Goal: Task Accomplishment & Management: Use online tool/utility

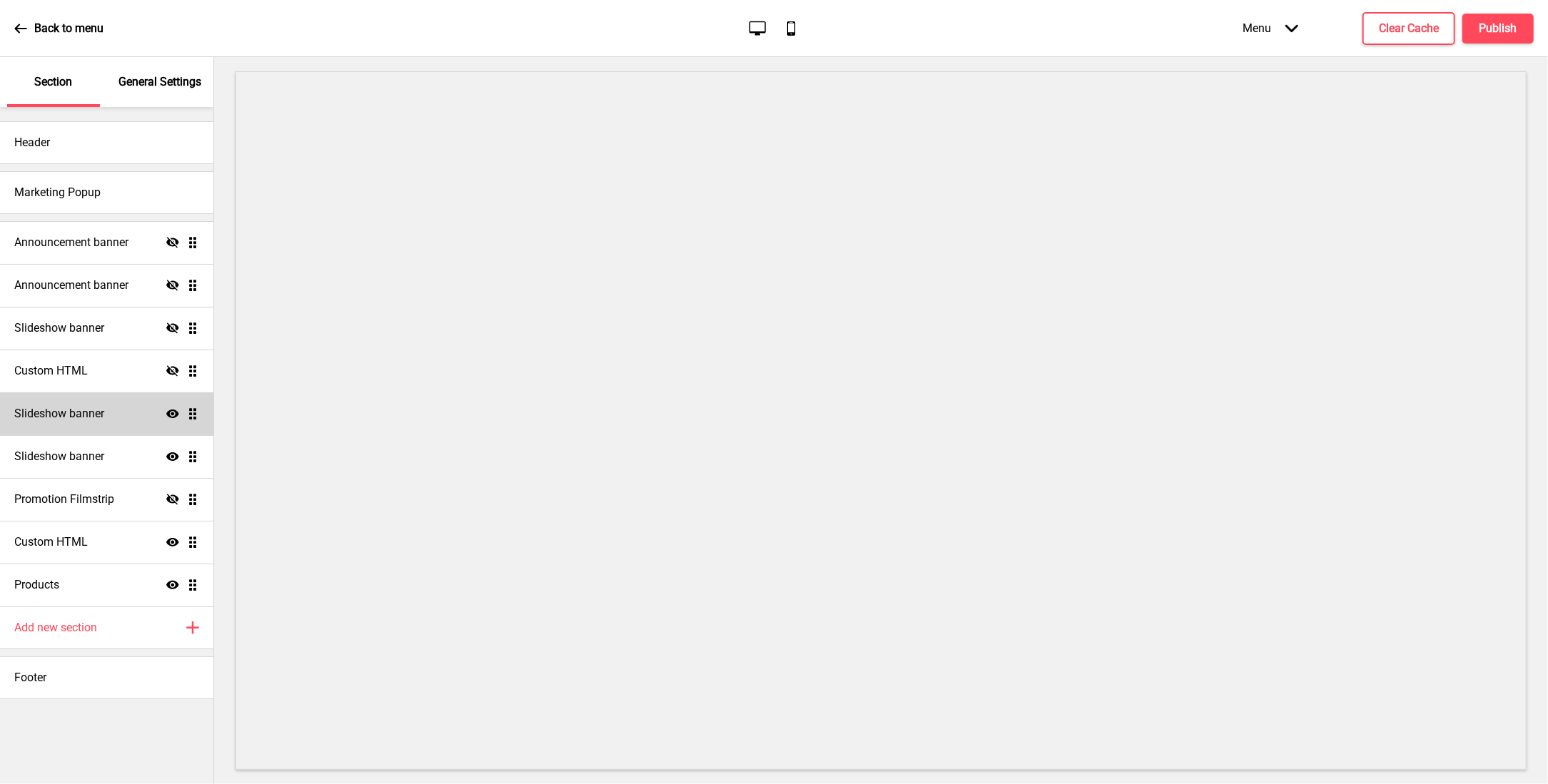
click at [108, 416] on div "Slideshow banner Show Drag" at bounding box center [107, 413] width 213 height 43
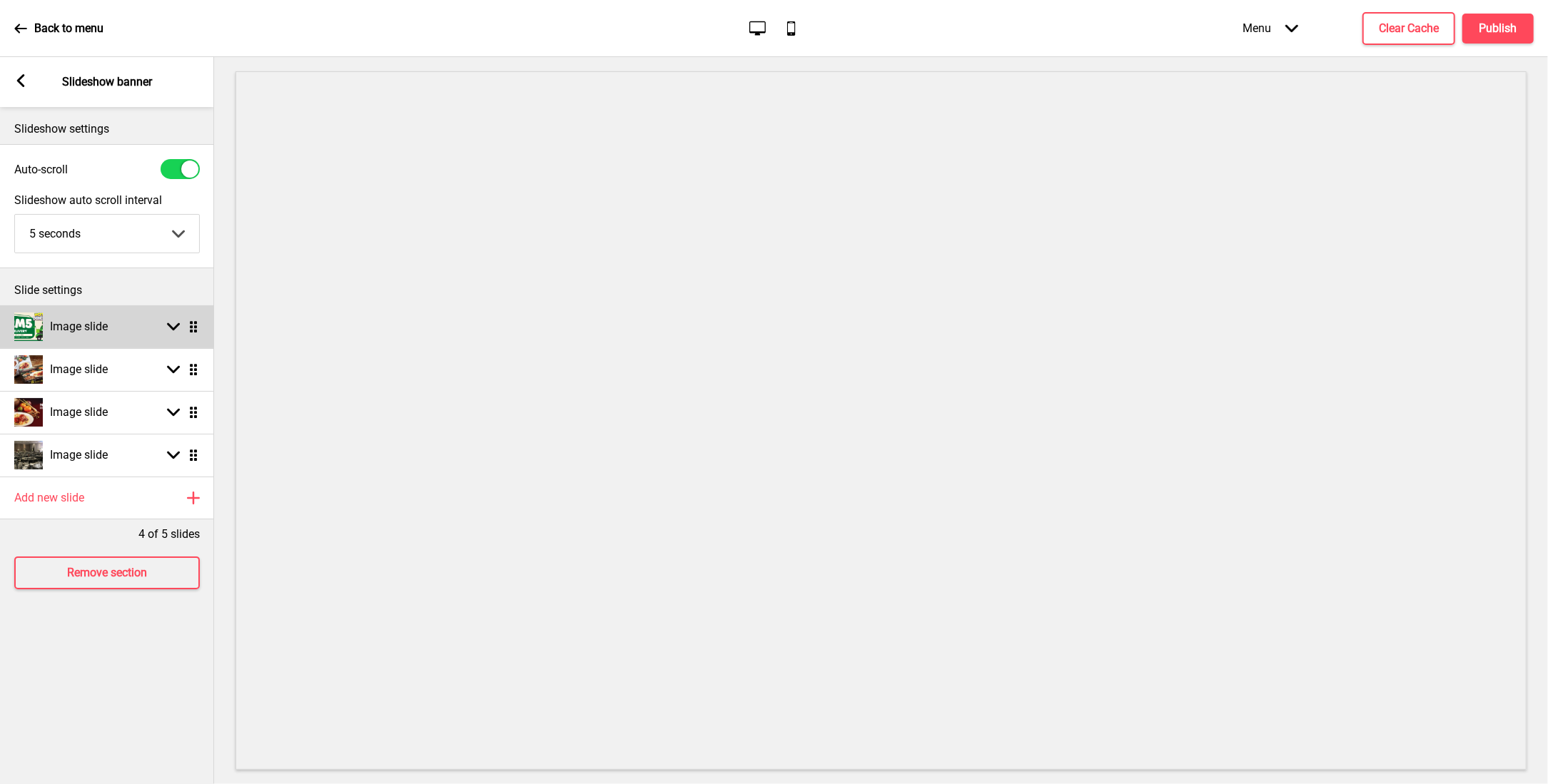
click at [129, 328] on div "Image slide Arrow down Drag" at bounding box center [107, 326] width 214 height 43
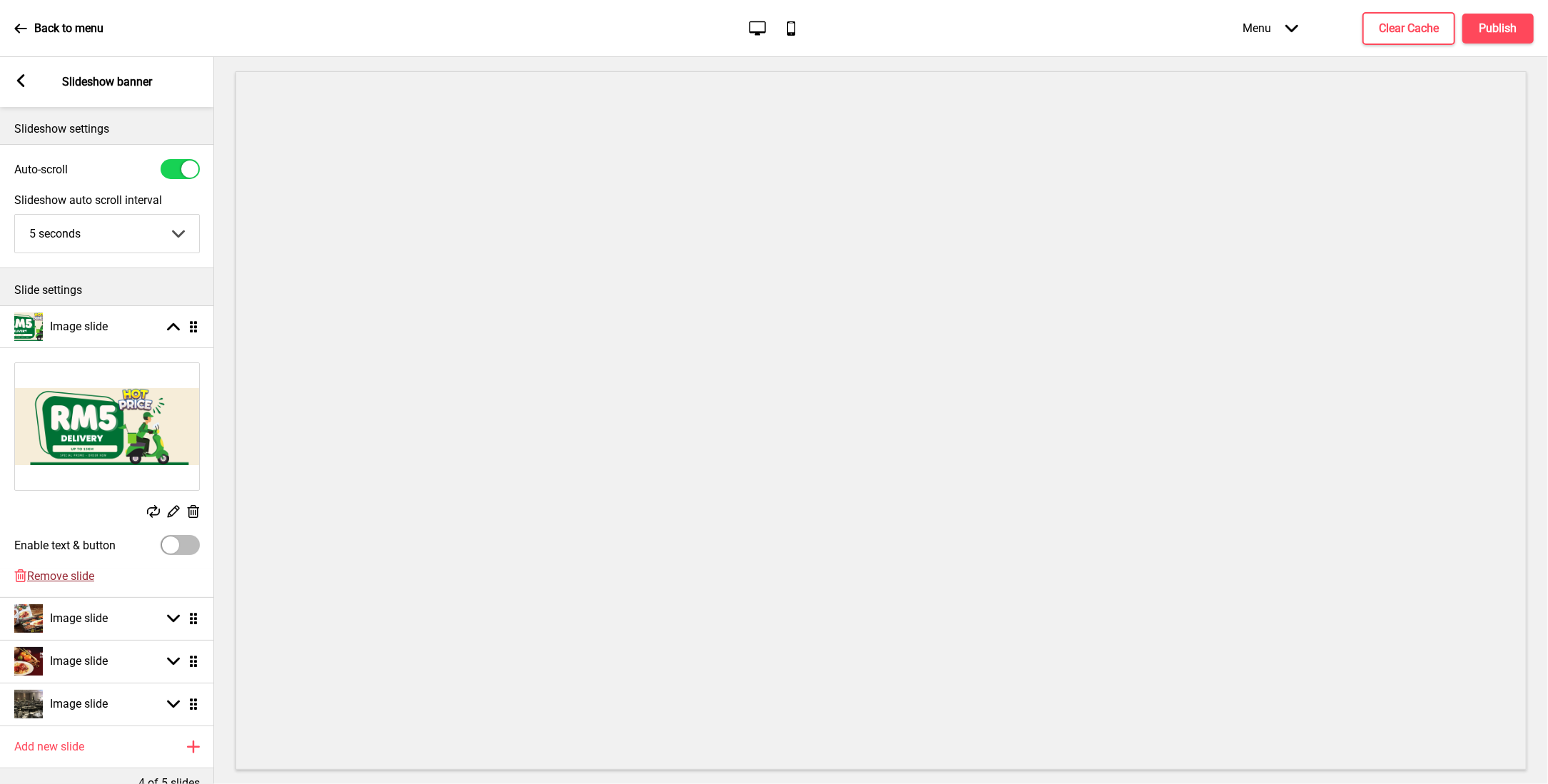
click at [57, 576] on span "Remove slide" at bounding box center [61, 576] width 67 height 14
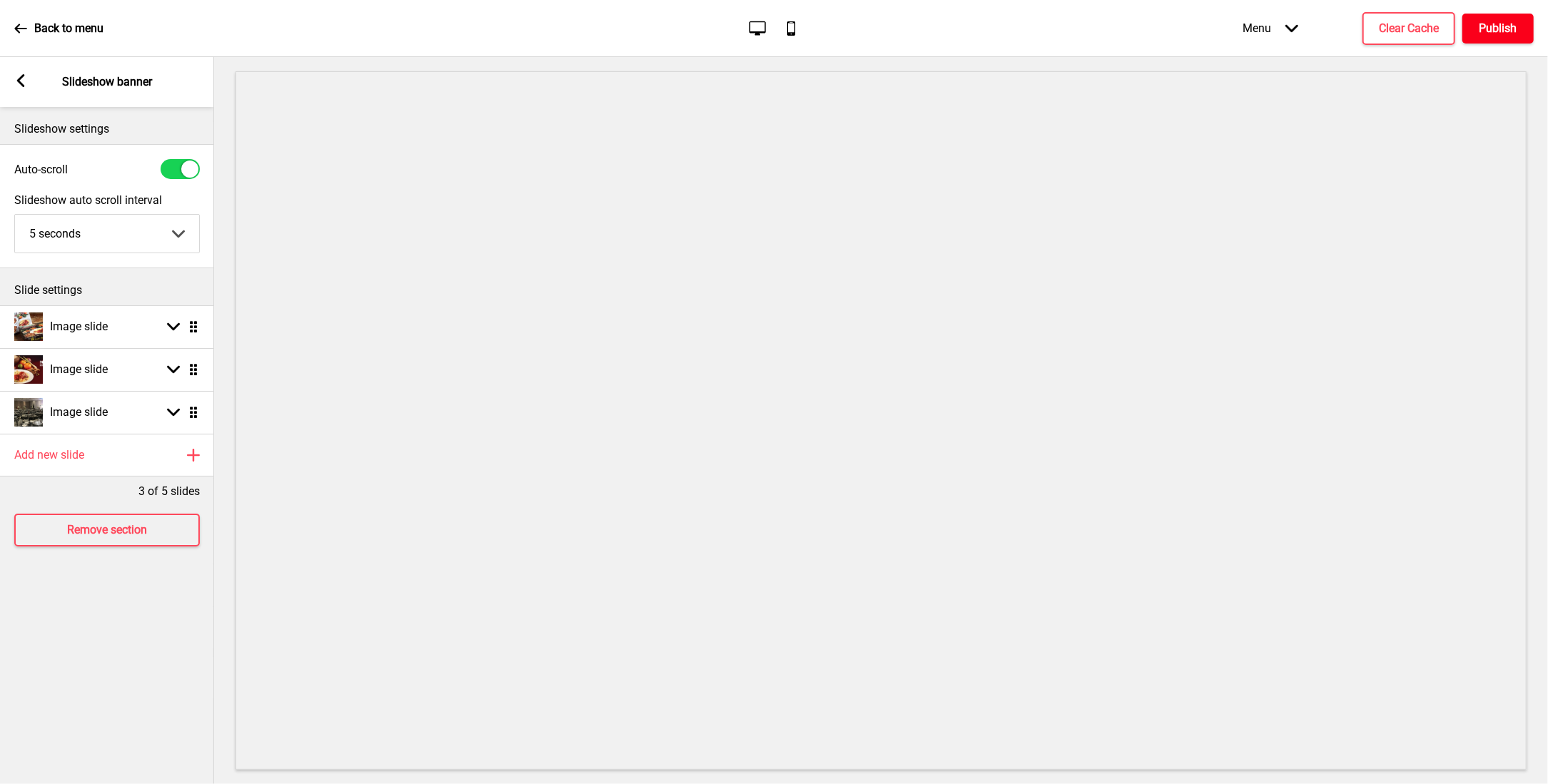
click at [1491, 37] on button "Publish" at bounding box center [1498, 28] width 71 height 30
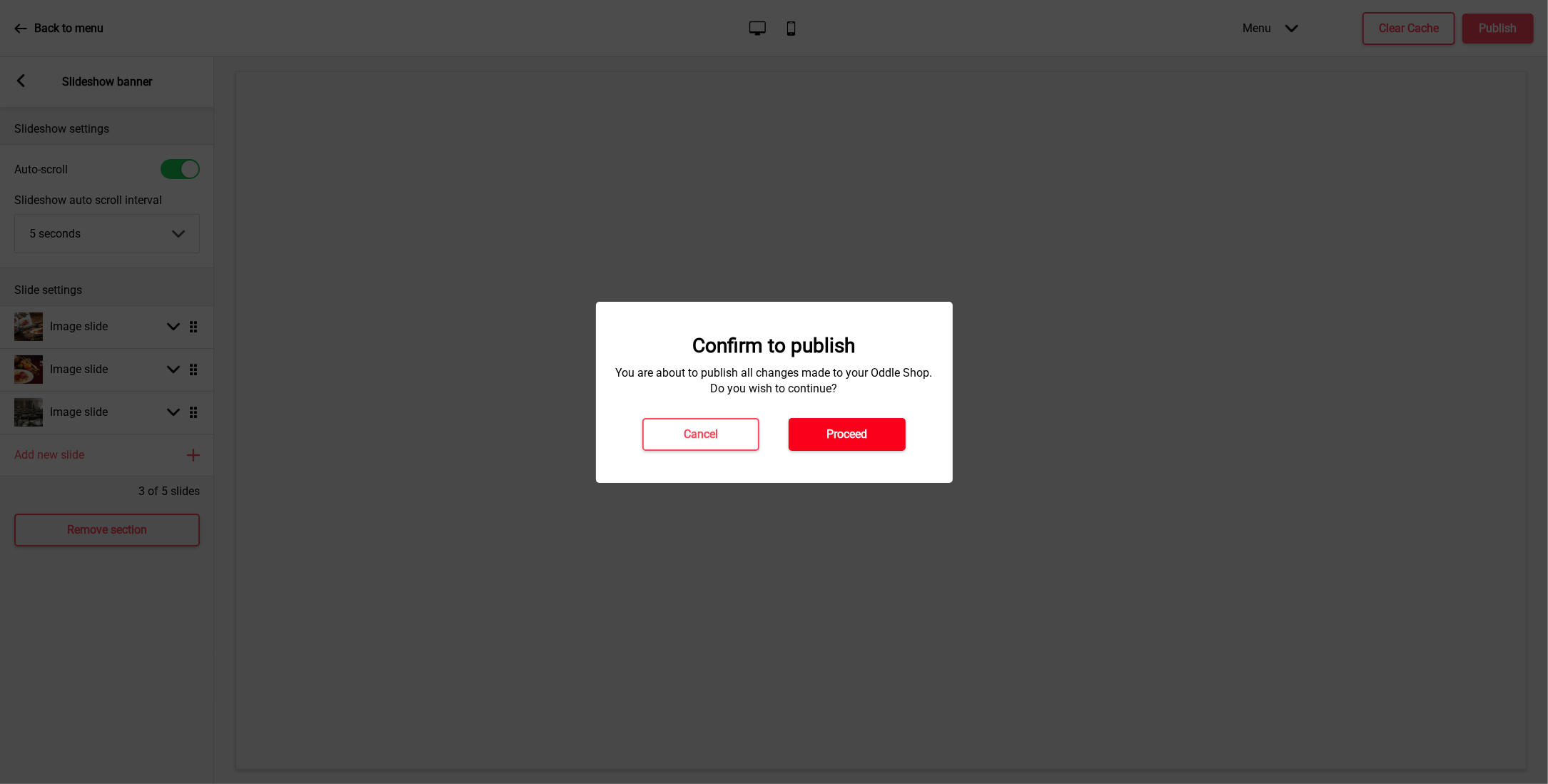
click at [866, 441] on h4 "Proceed" at bounding box center [847, 434] width 40 height 15
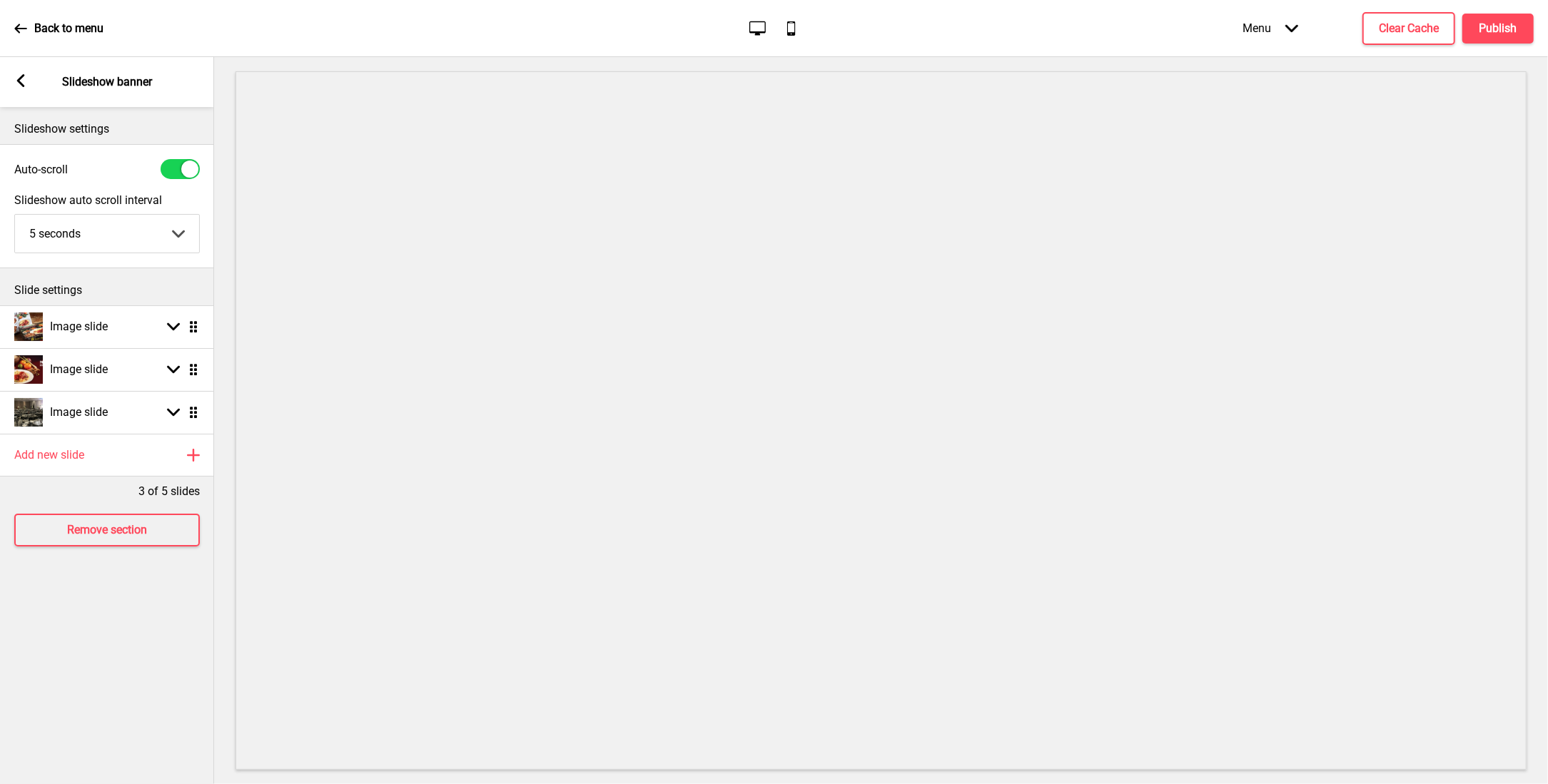
click at [22, 78] on icon at bounding box center [21, 81] width 8 height 13
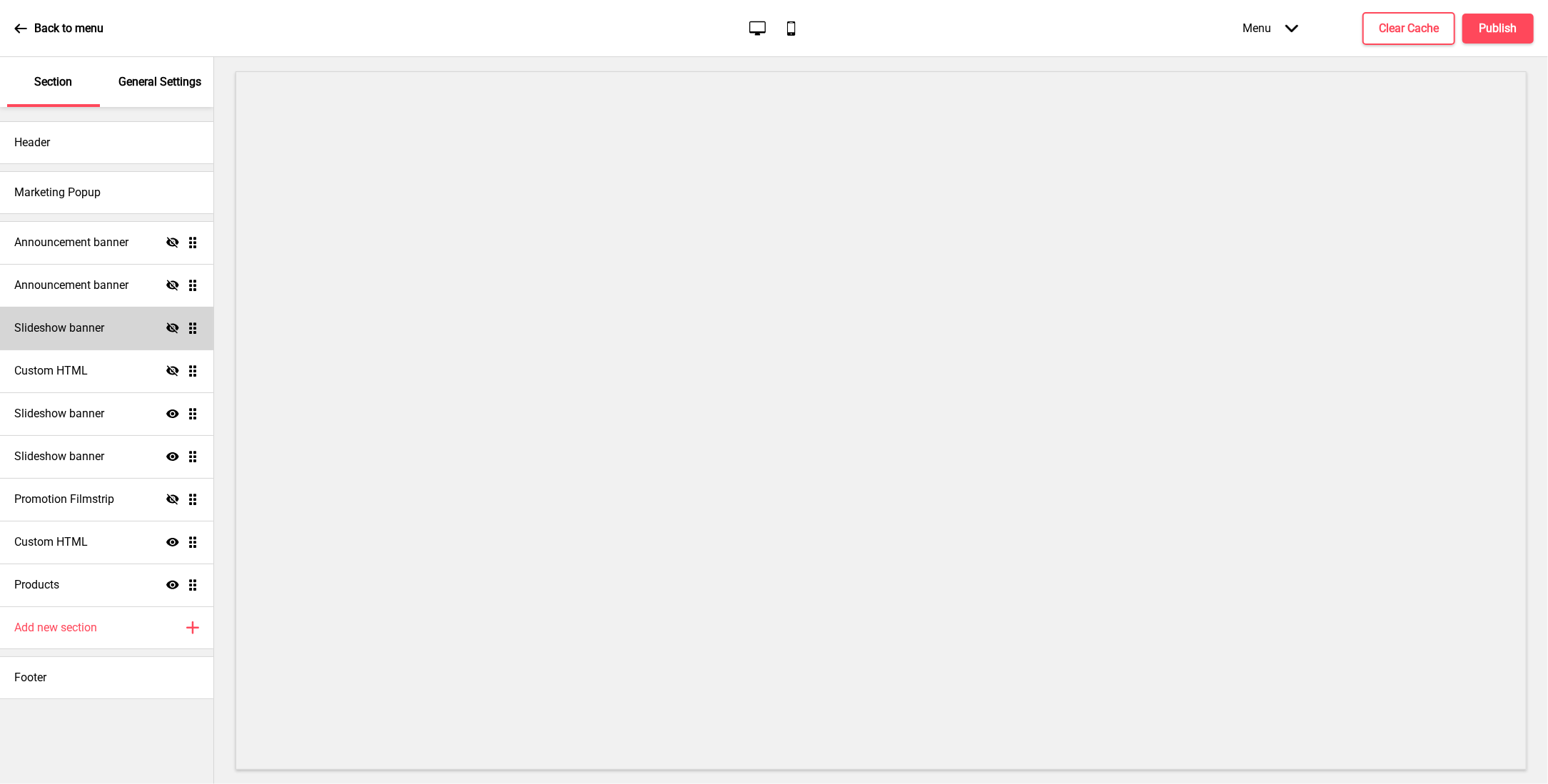
click at [113, 308] on div "Slideshow banner Hide Drag" at bounding box center [107, 328] width 213 height 43
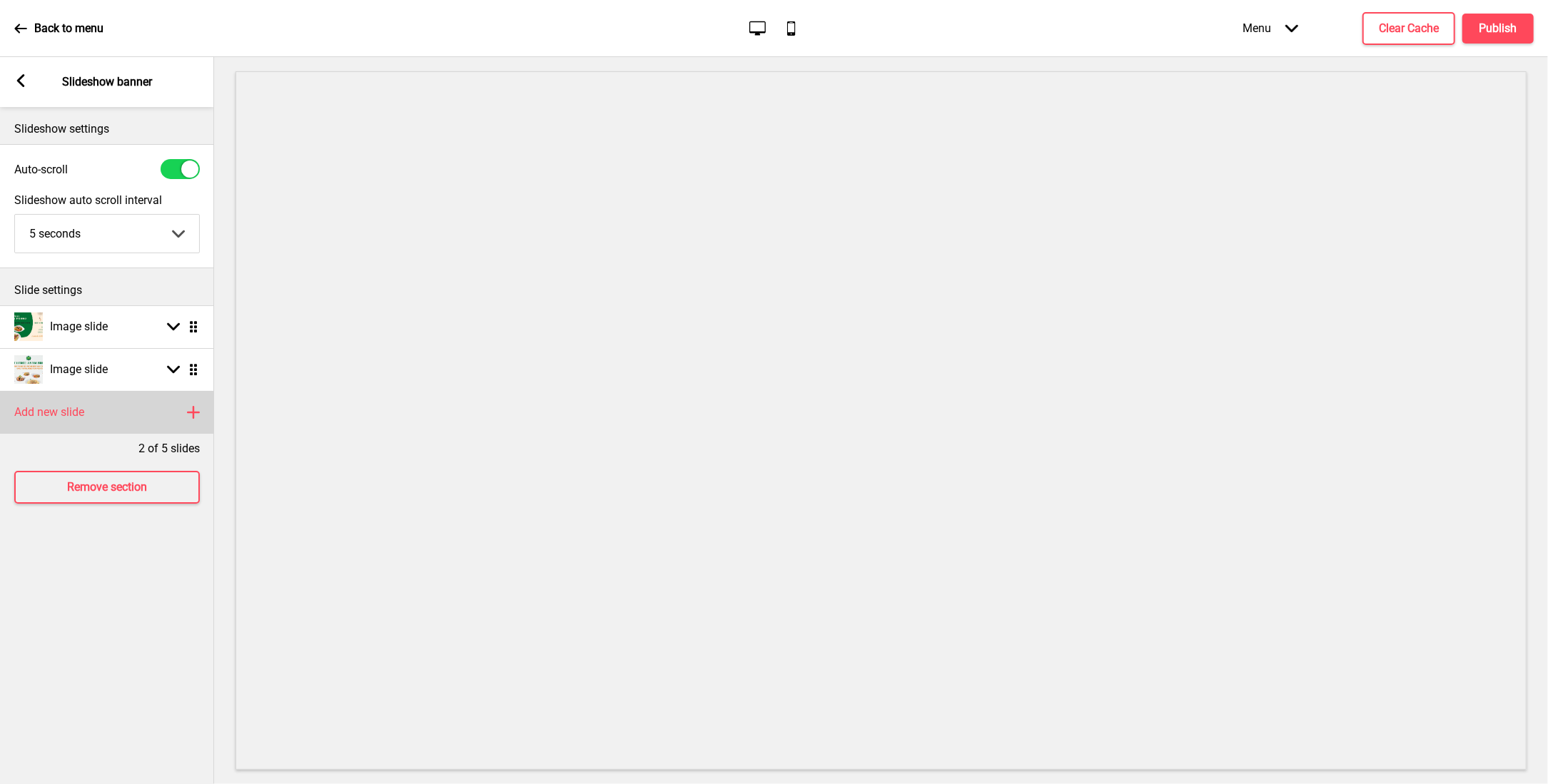
click at [94, 413] on div "Add new slide Plus" at bounding box center [107, 412] width 214 height 43
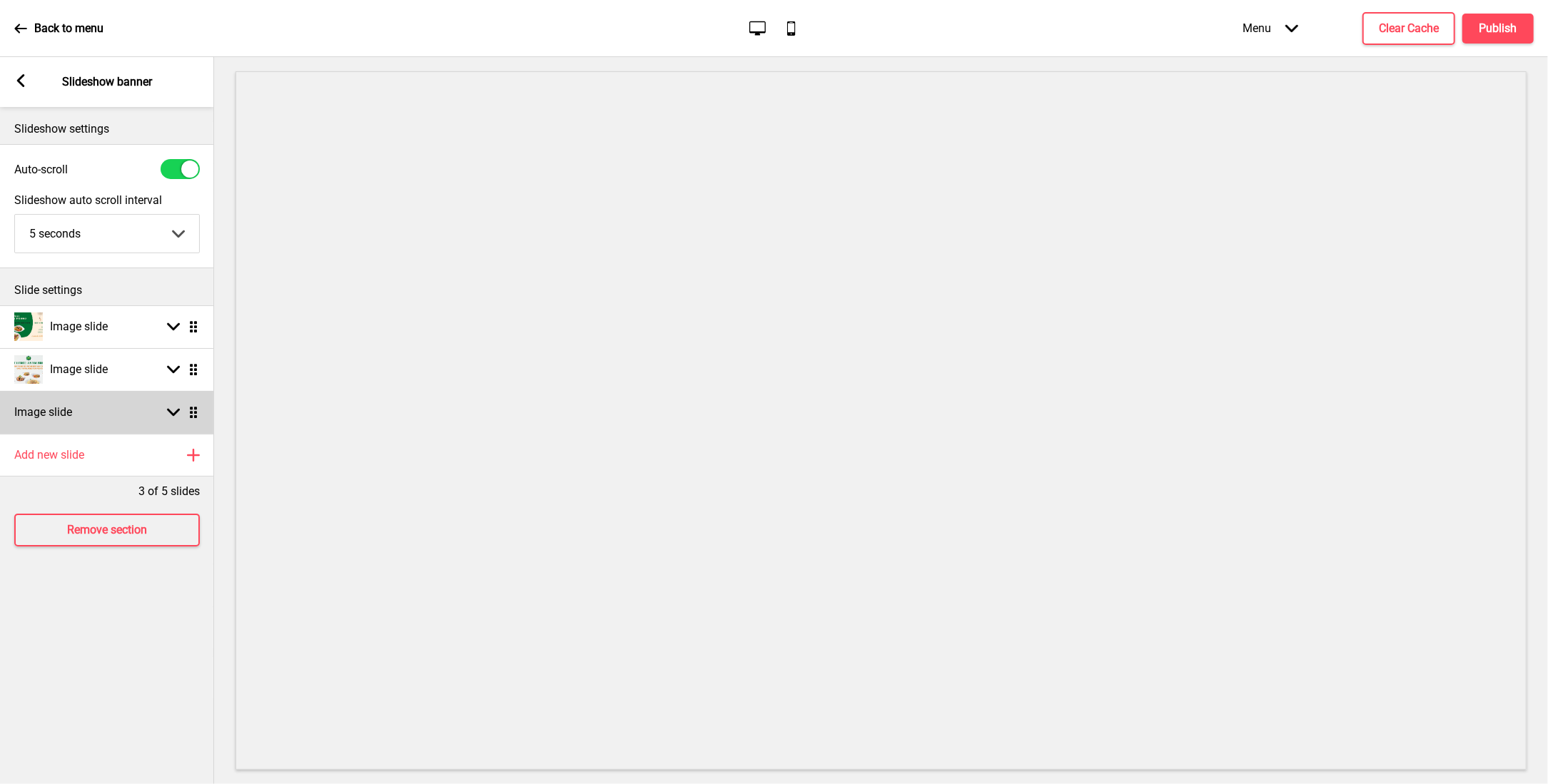
click at [61, 417] on h4 "Image slide" at bounding box center [44, 412] width 58 height 15
select select "right"
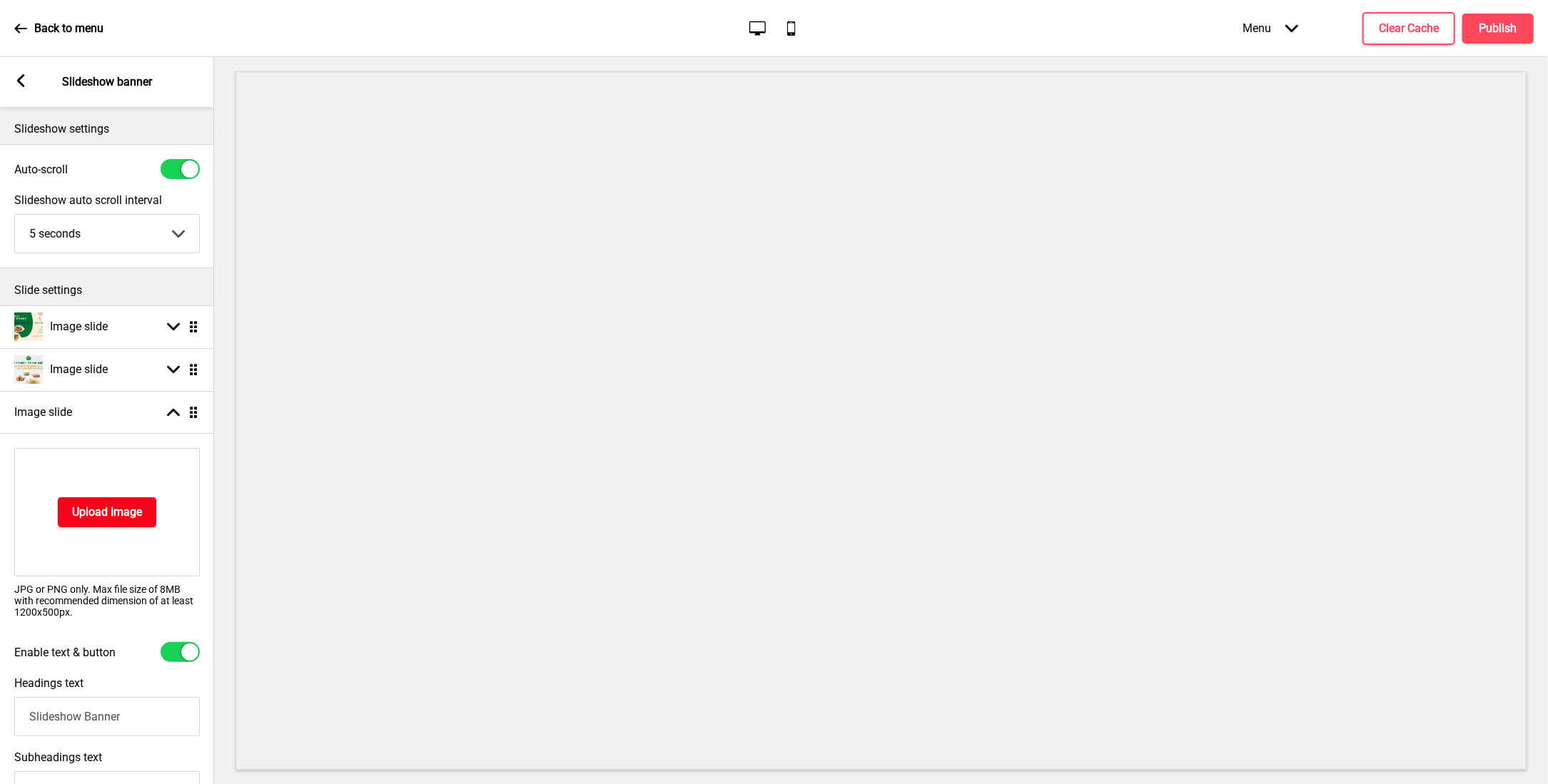
click at [89, 505] on h4 "Upload Image" at bounding box center [107, 512] width 70 height 15
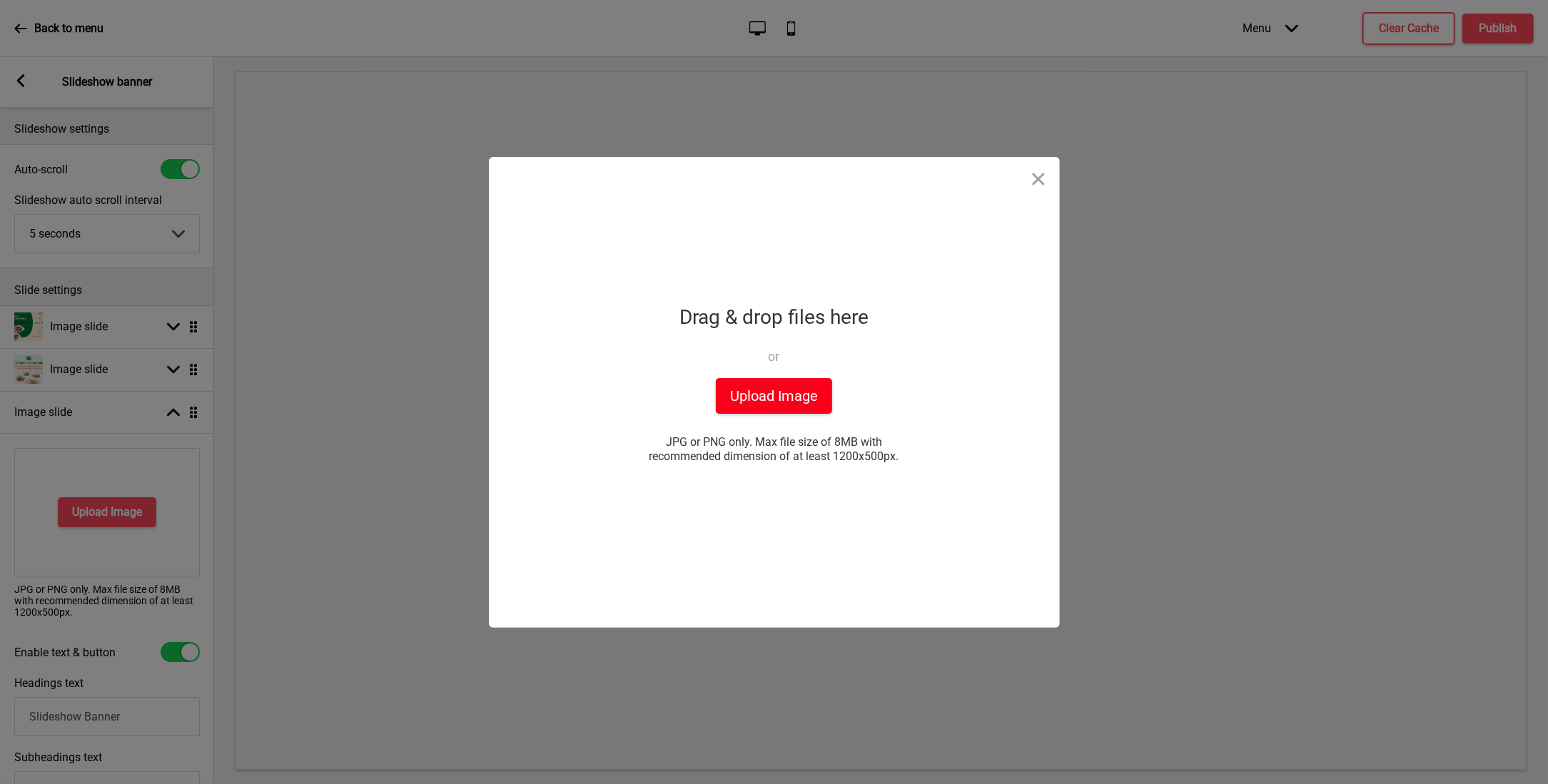
click at [807, 393] on button "Upload Image" at bounding box center [774, 396] width 116 height 36
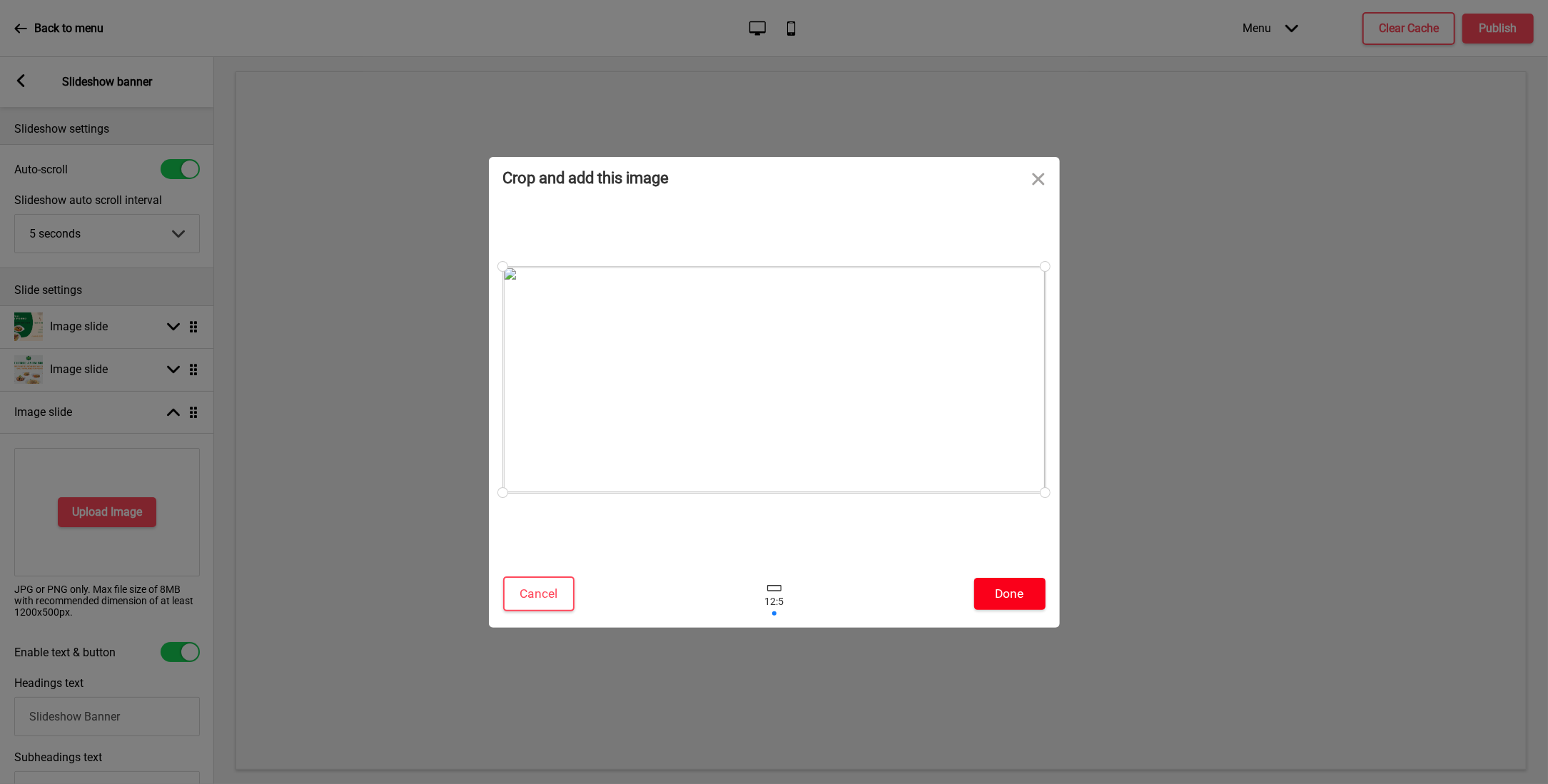
click at [995, 583] on button "Done" at bounding box center [1009, 594] width 71 height 32
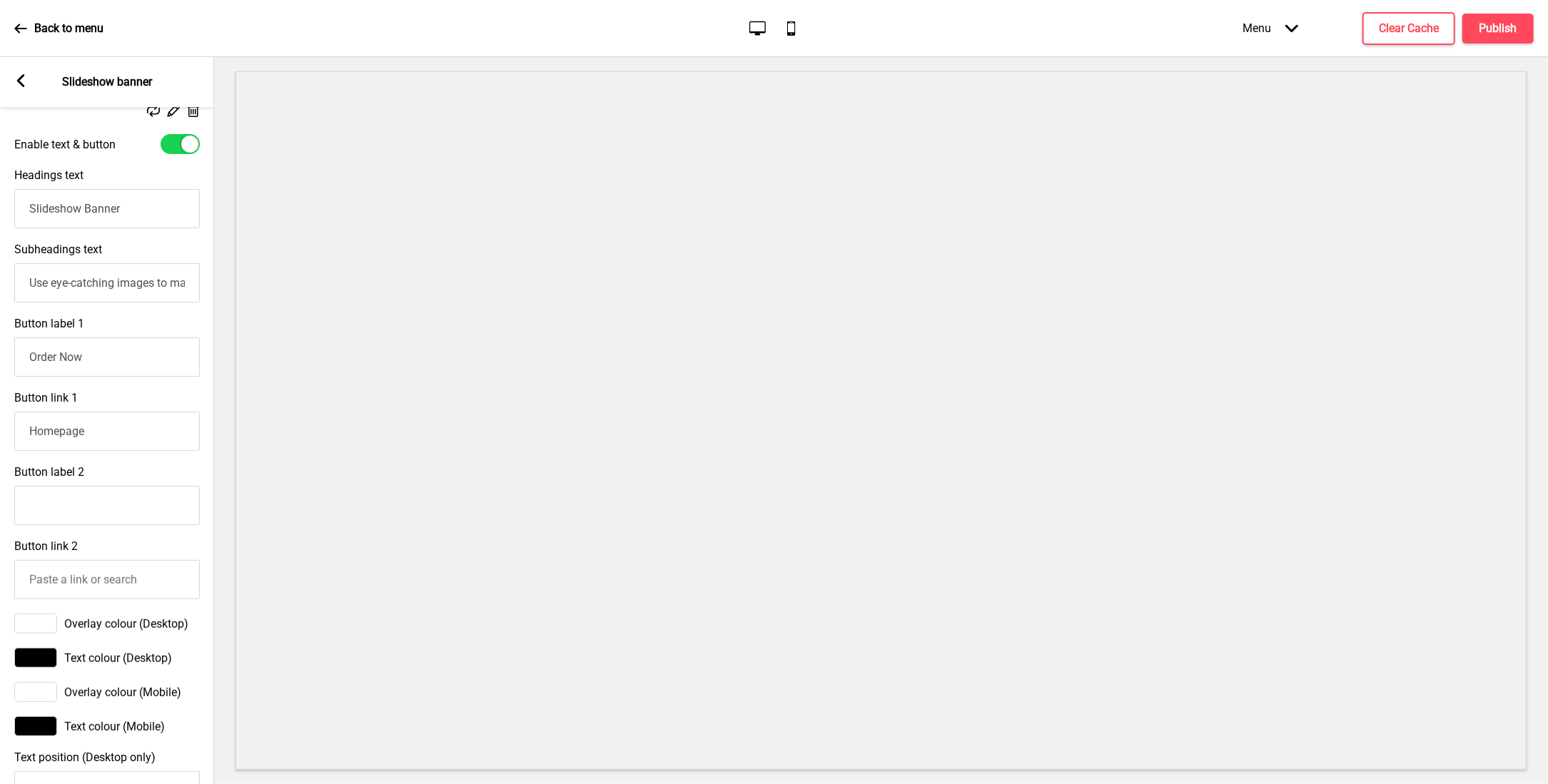
scroll to position [327, 0]
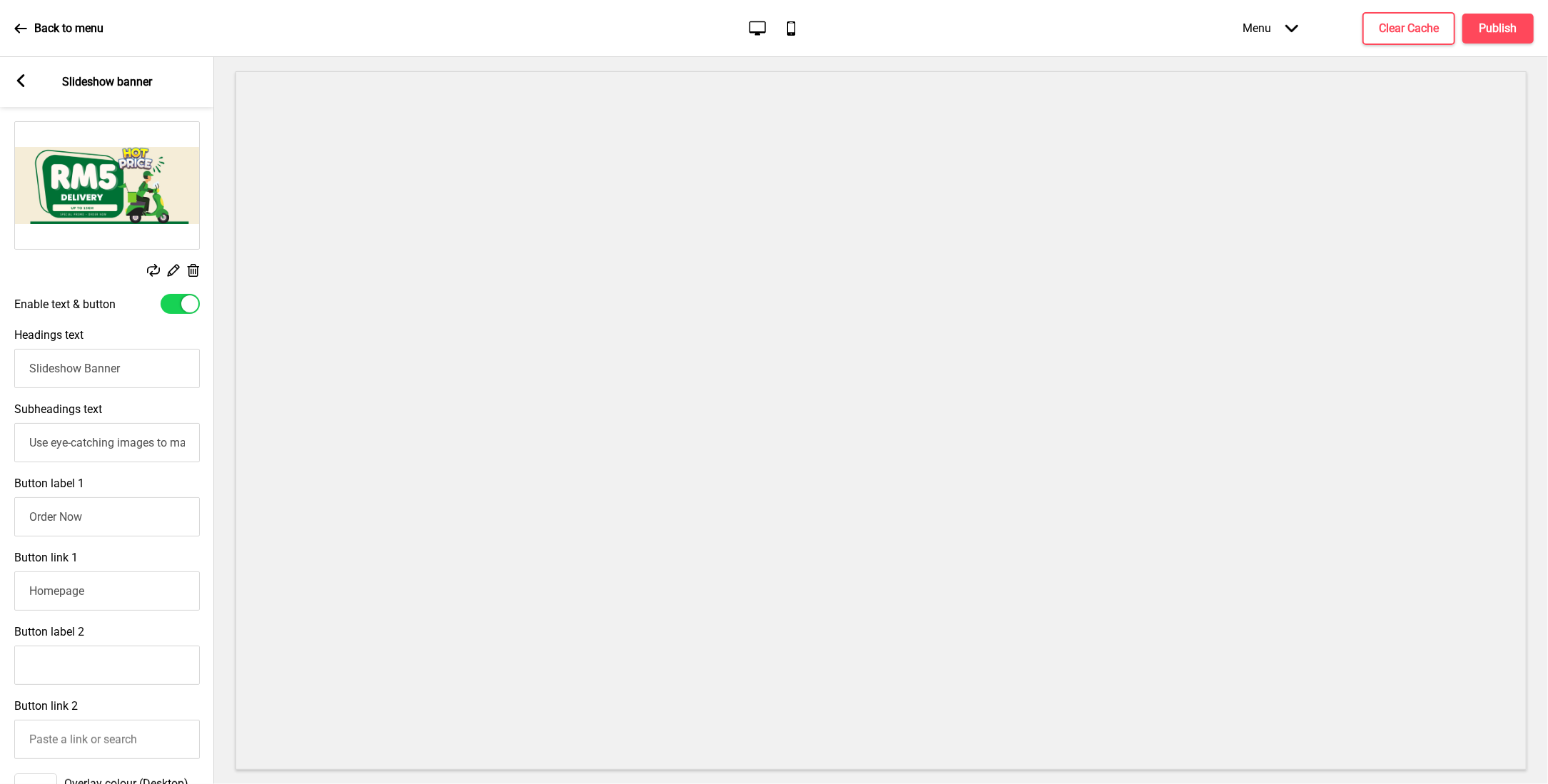
click at [189, 302] on div at bounding box center [189, 304] width 17 height 17
checkbox input "false"
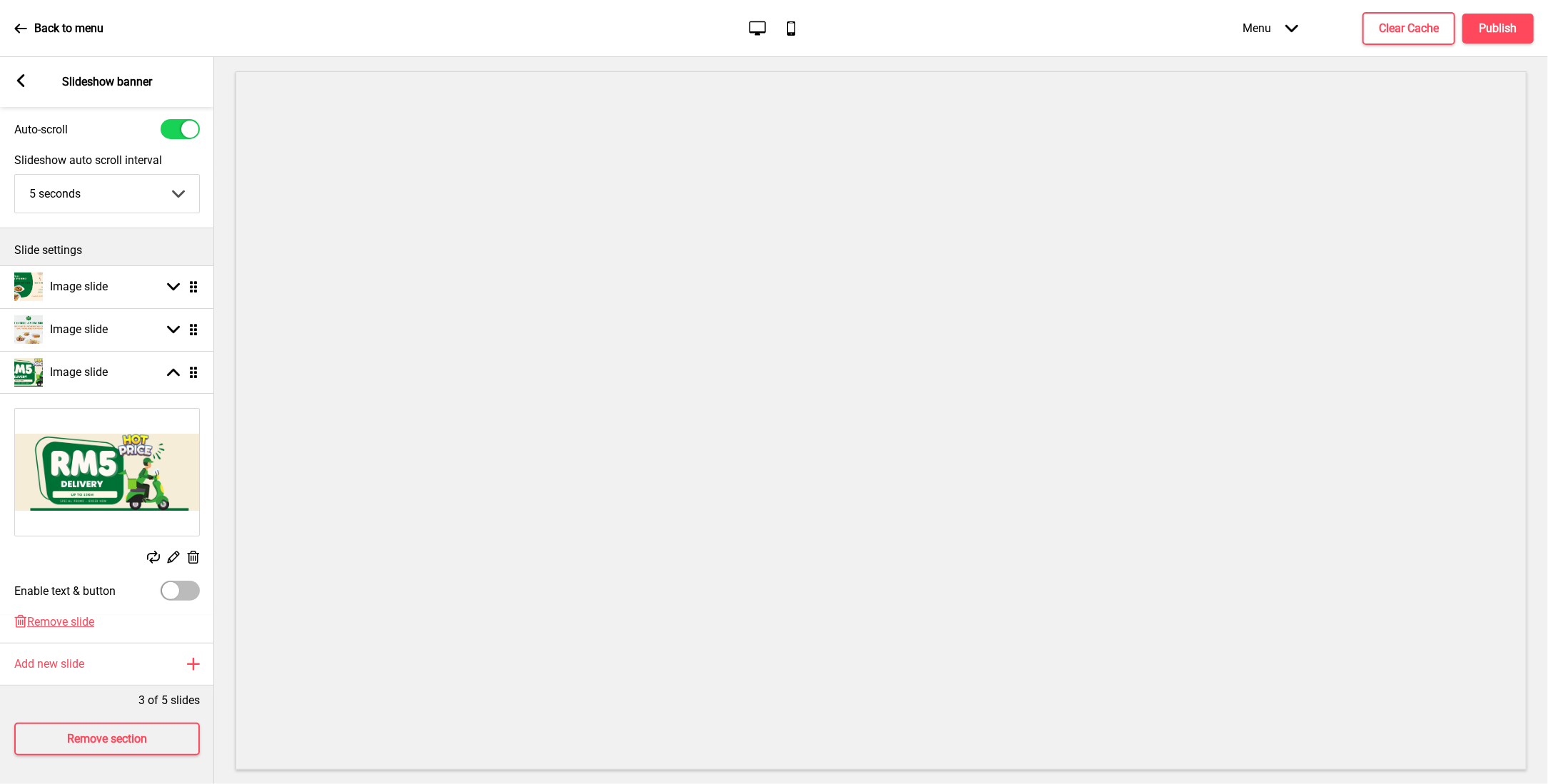
scroll to position [39, 0]
click at [1504, 25] on h4 "Publish" at bounding box center [1498, 28] width 38 height 15
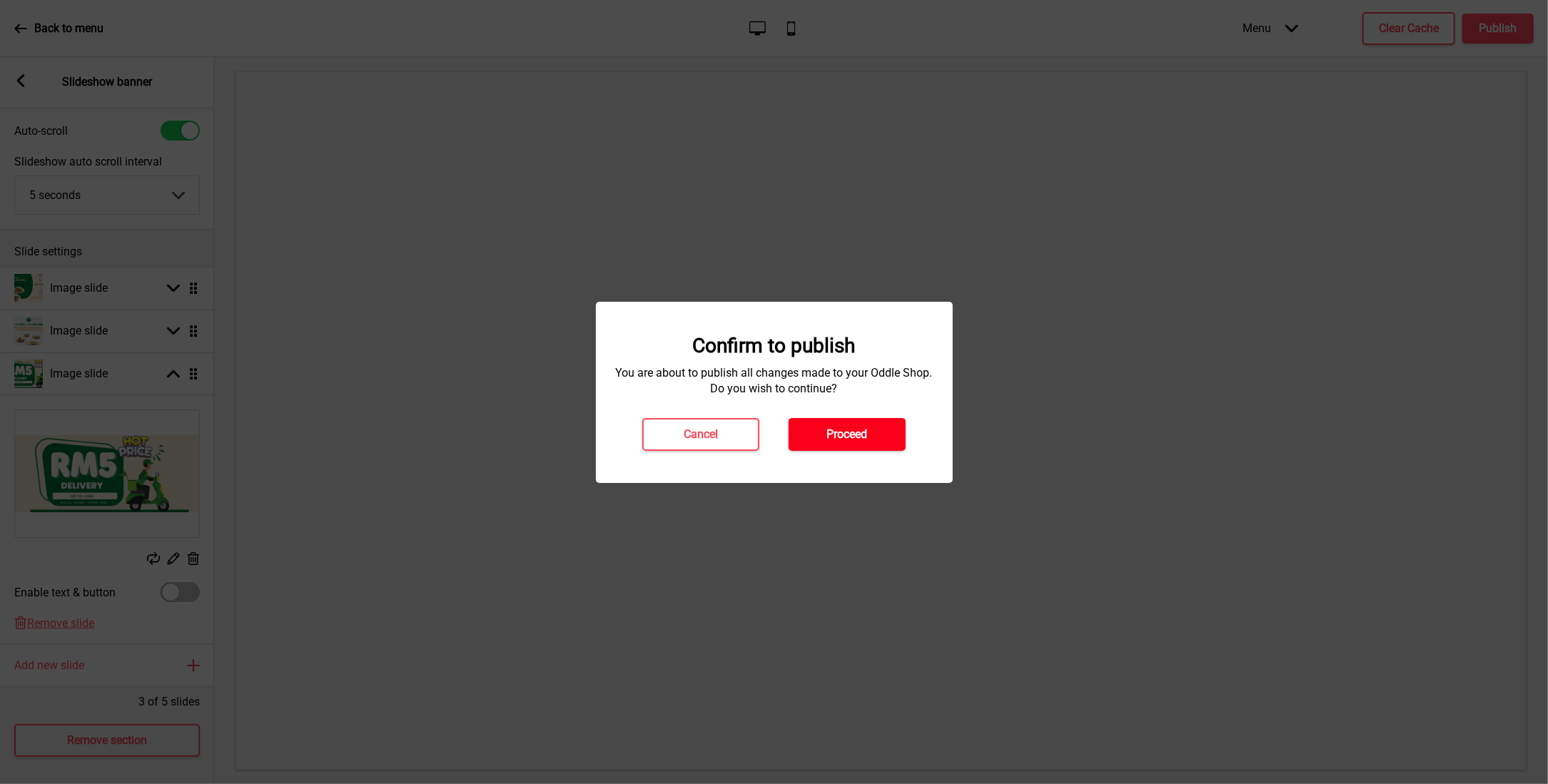
click at [844, 427] on h4 "Proceed" at bounding box center [847, 434] width 40 height 15
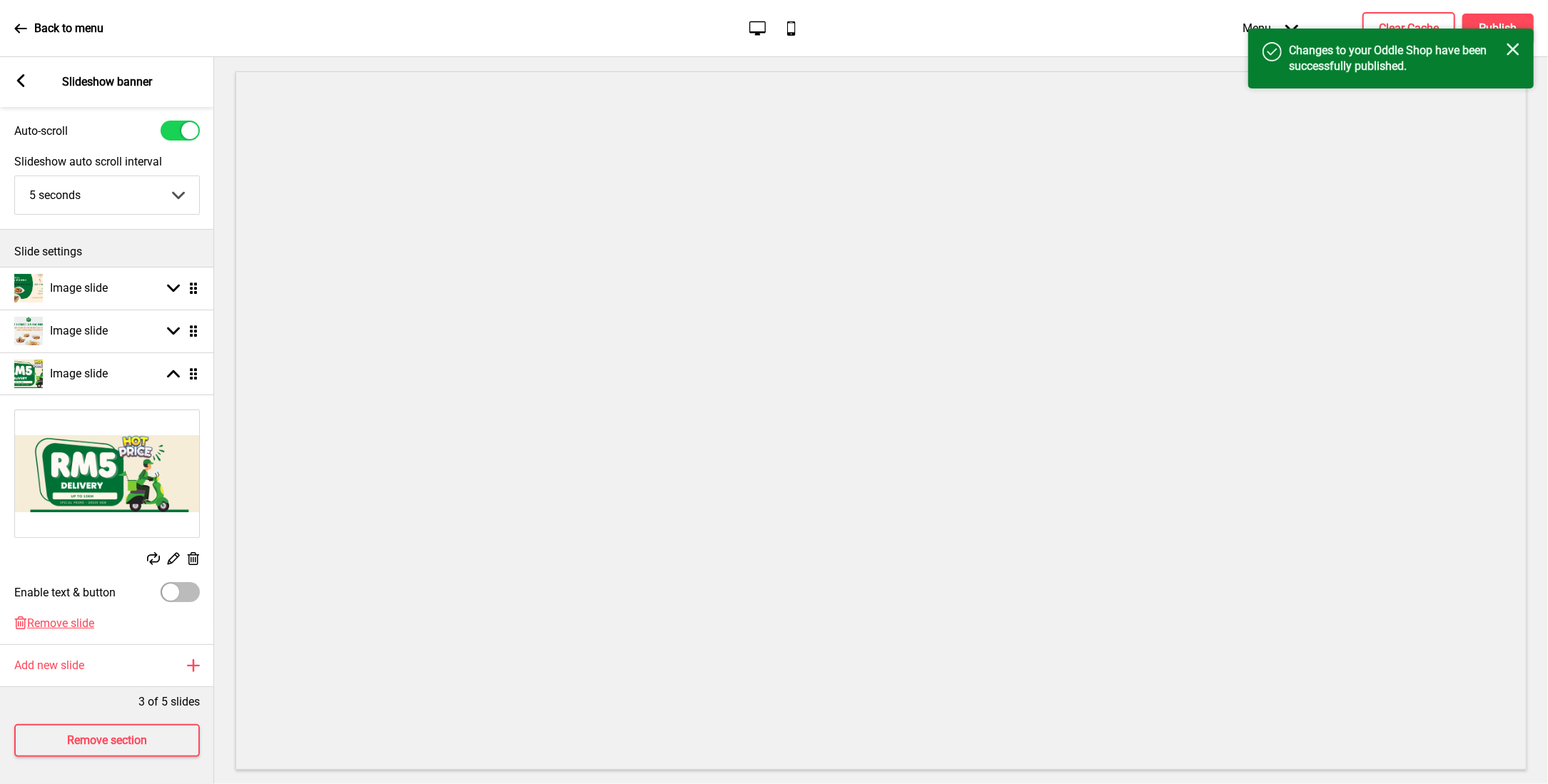
click at [20, 90] on div "Arrow left Slideshow banner" at bounding box center [107, 82] width 214 height 50
click at [20, 79] on icon at bounding box center [21, 81] width 8 height 13
